Goal: Information Seeking & Learning: Check status

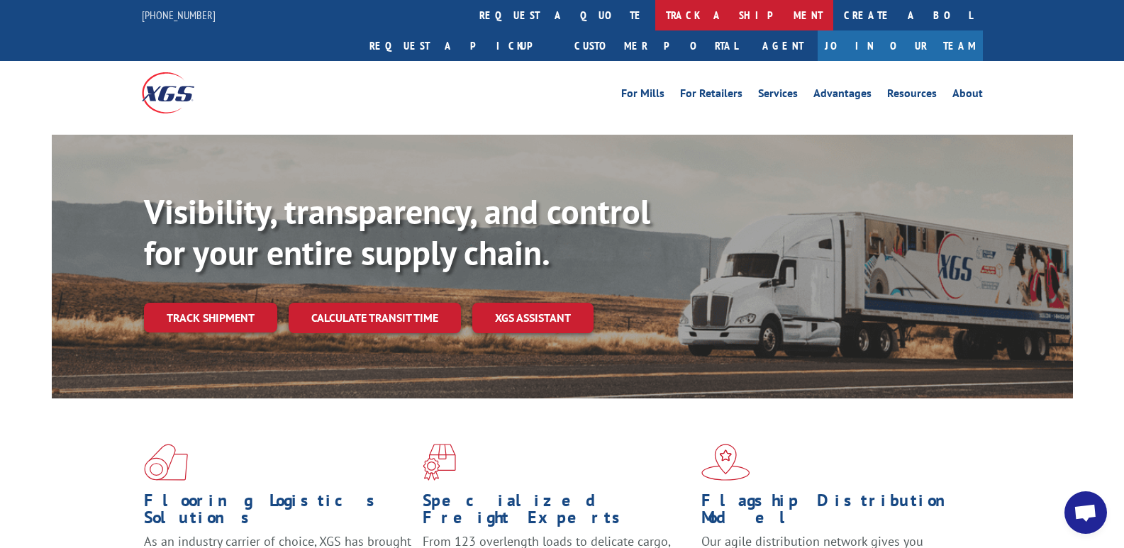
click at [655, 3] on link "track a shipment" at bounding box center [744, 15] width 178 height 30
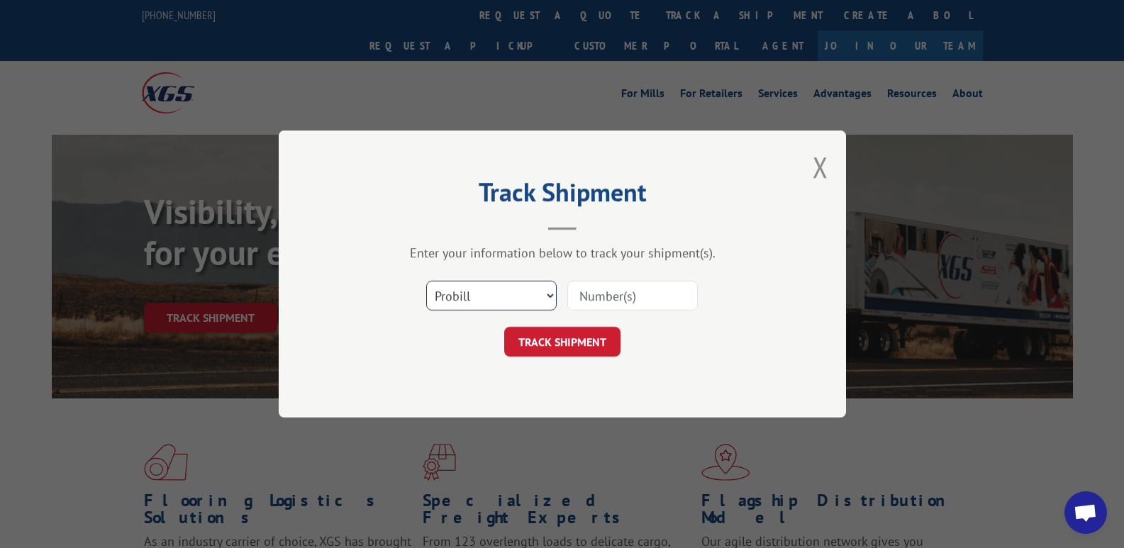
click at [528, 293] on select "Select category... Probill BOL PO" at bounding box center [491, 296] width 130 height 30
select select "bol"
click at [426, 281] on select "Select category... Probill BOL PO" at bounding box center [491, 296] width 130 height 30
click at [627, 298] on input at bounding box center [632, 296] width 130 height 30
type input "6820927"
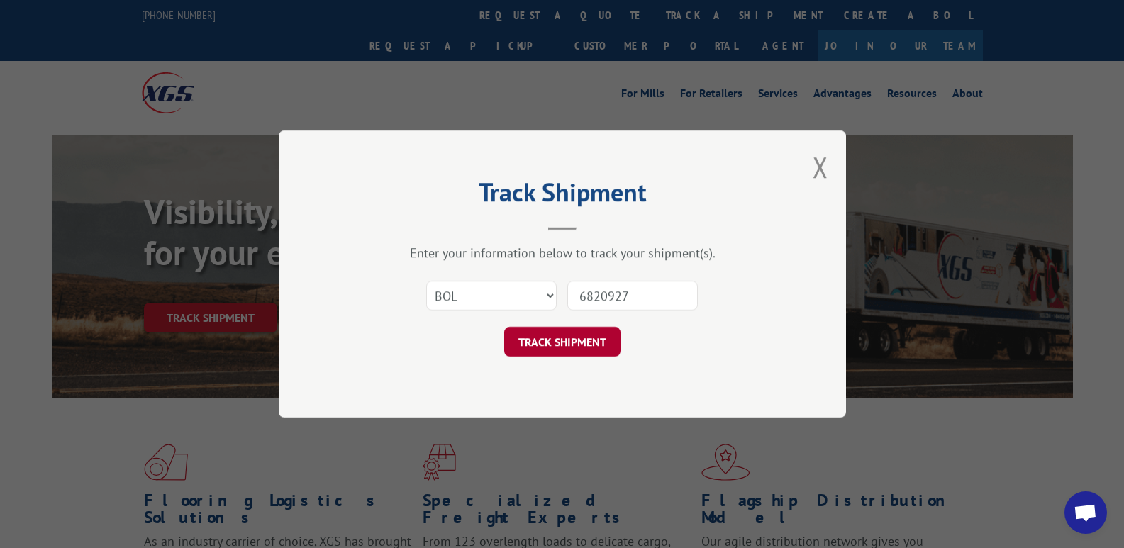
click at [574, 338] on button "TRACK SHIPMENT" at bounding box center [562, 342] width 116 height 30
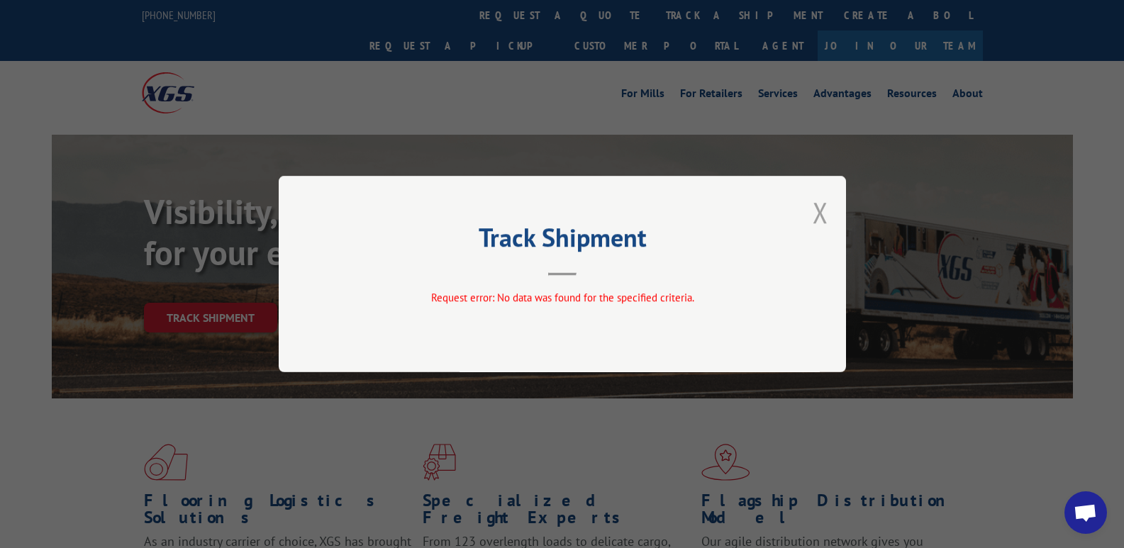
click at [817, 210] on button "Close modal" at bounding box center [821, 213] width 16 height 38
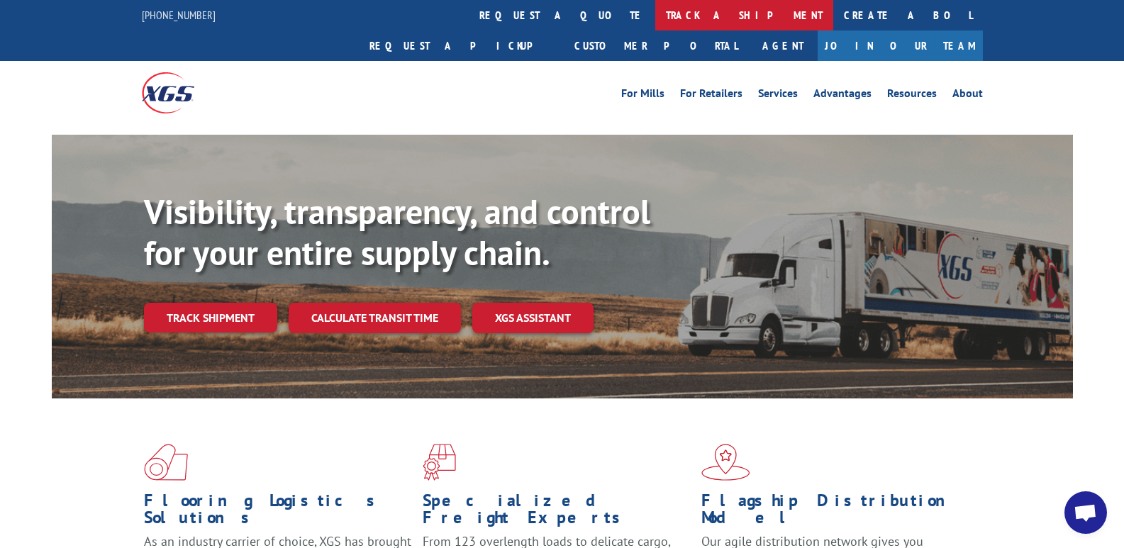
click at [655, 15] on link "track a shipment" at bounding box center [744, 15] width 178 height 30
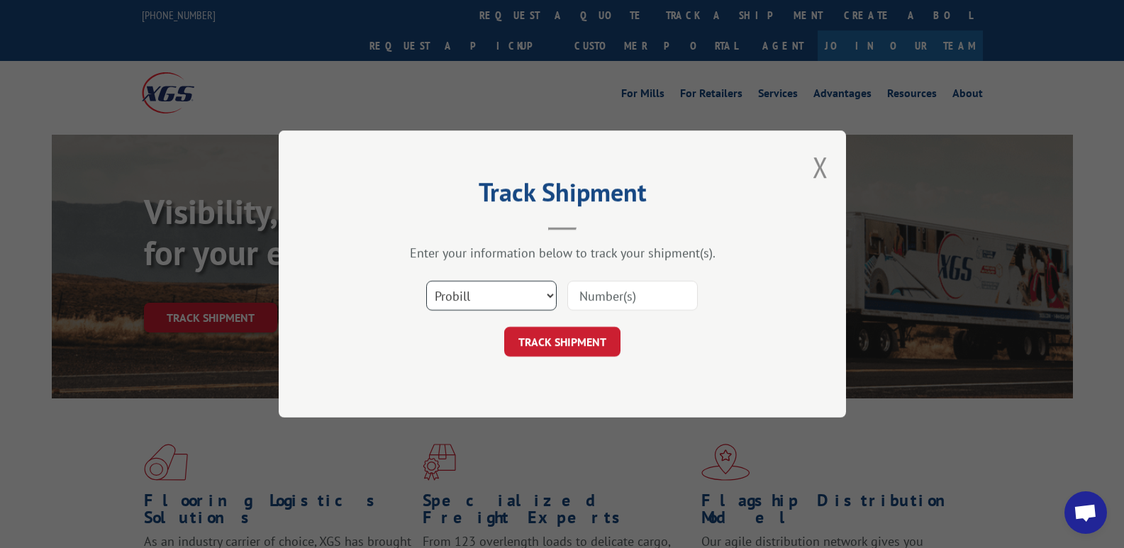
click at [467, 289] on select "Select category... Probill BOL PO" at bounding box center [491, 296] width 130 height 30
click at [426, 281] on select "Select category... Probill BOL PO" at bounding box center [491, 296] width 130 height 30
click at [596, 291] on input at bounding box center [632, 296] width 130 height 30
click at [554, 301] on select "Select category... Probill BOL PO" at bounding box center [491, 296] width 130 height 30
select select "po"
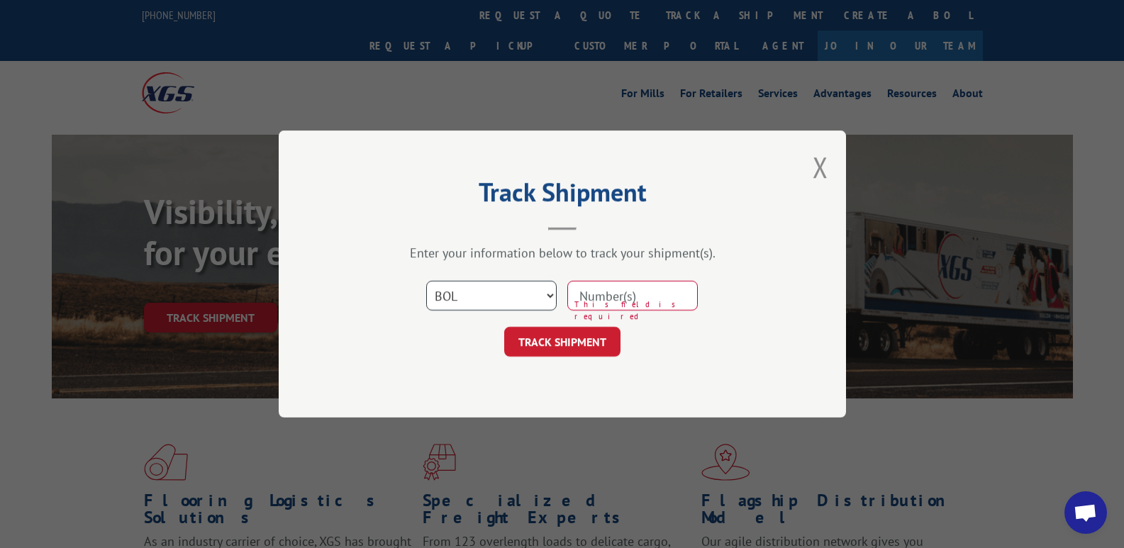
click at [426, 281] on select "Select category... Probill BOL PO" at bounding box center [491, 296] width 130 height 30
click at [612, 301] on input at bounding box center [632, 296] width 130 height 30
type input "W040825SID"
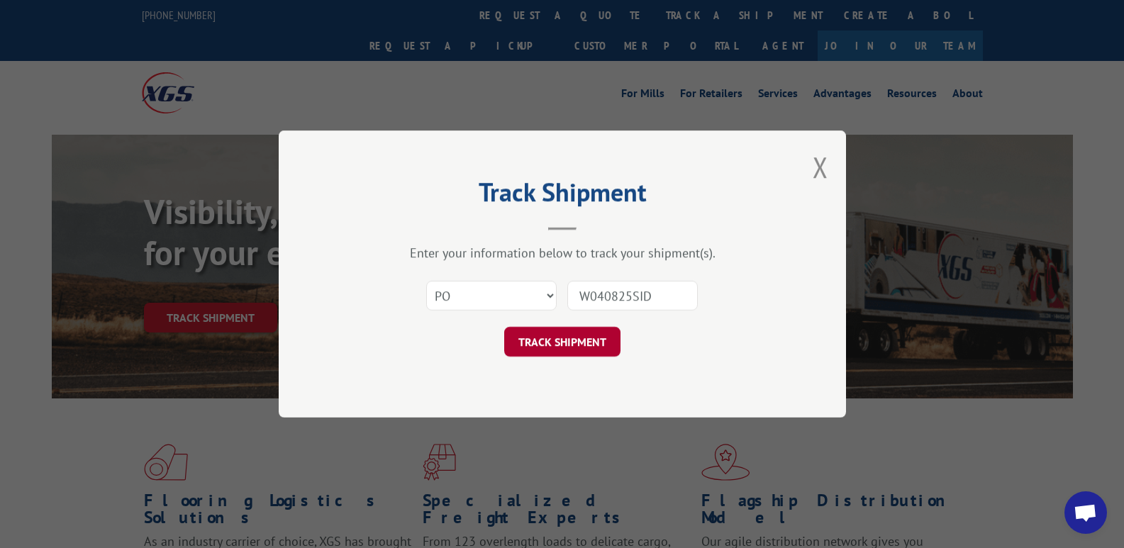
click at [604, 337] on button "TRACK SHIPMENT" at bounding box center [562, 342] width 116 height 30
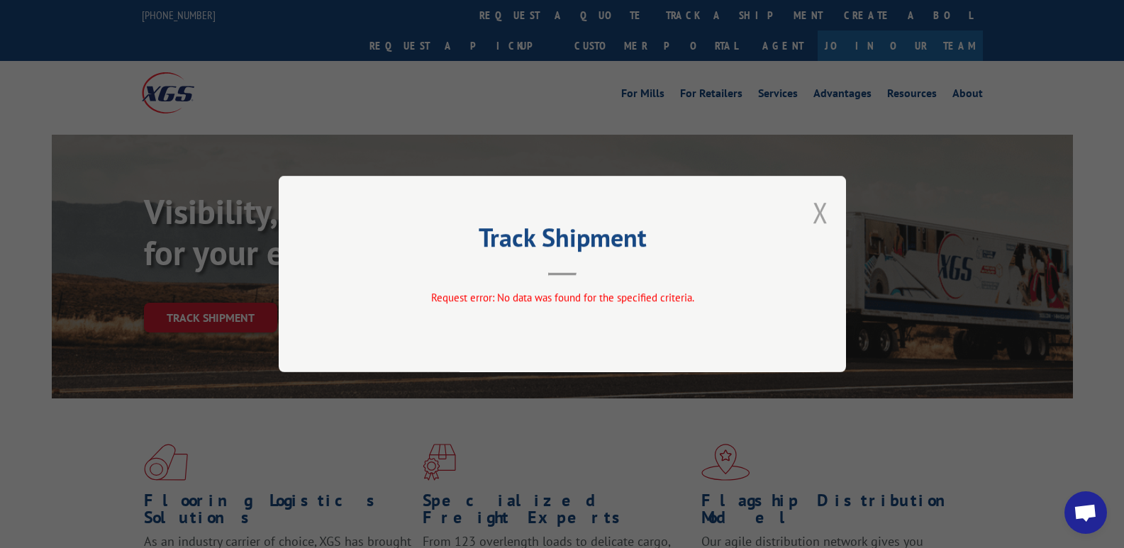
click at [820, 204] on button "Close modal" at bounding box center [821, 213] width 16 height 38
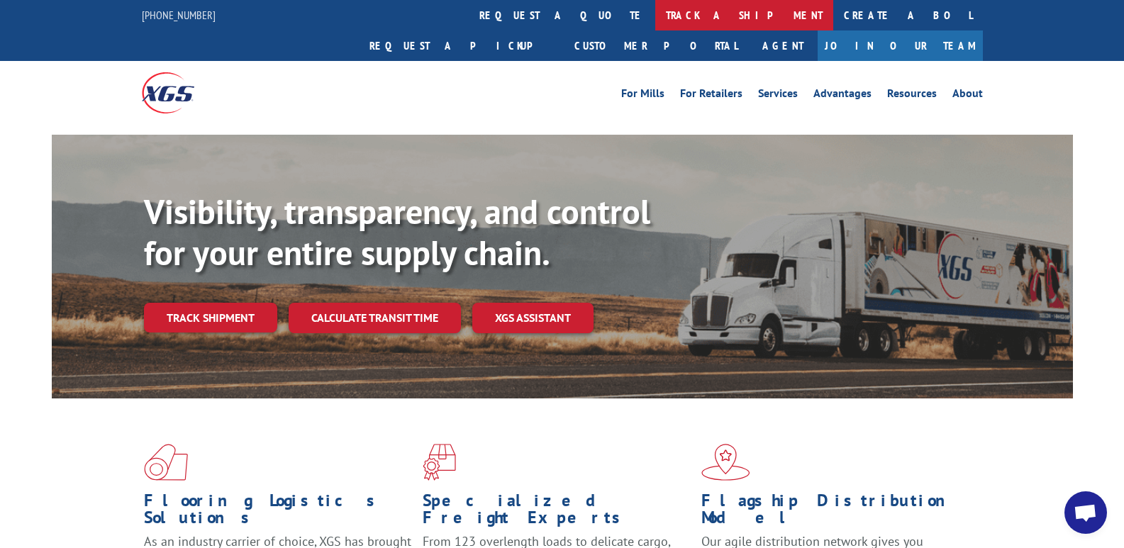
click at [655, 10] on link "track a shipment" at bounding box center [744, 15] width 178 height 30
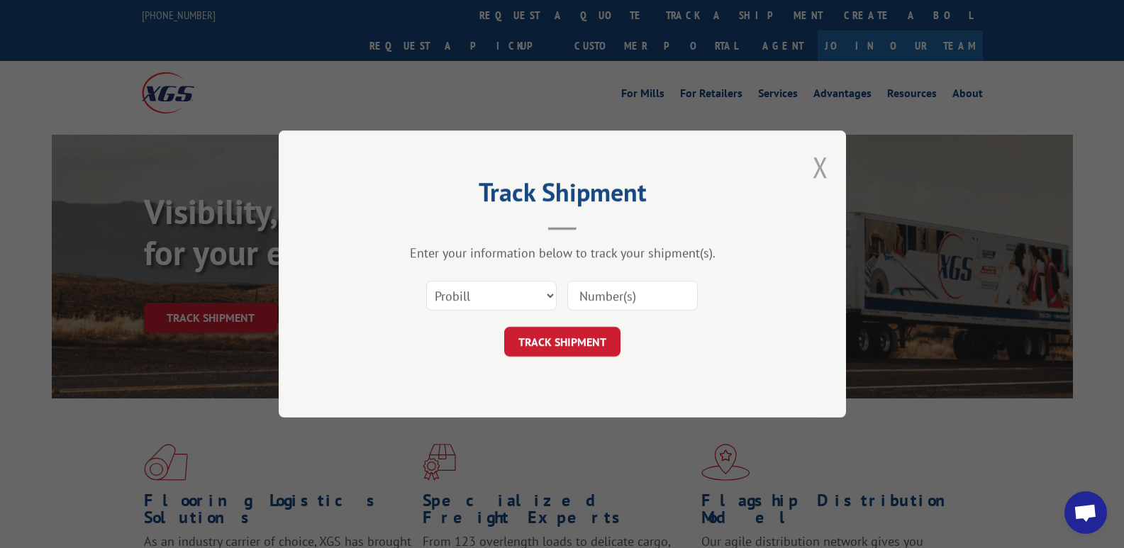
click at [821, 168] on button "Close modal" at bounding box center [821, 167] width 16 height 38
